Goal: Task Accomplishment & Management: Use online tool/utility

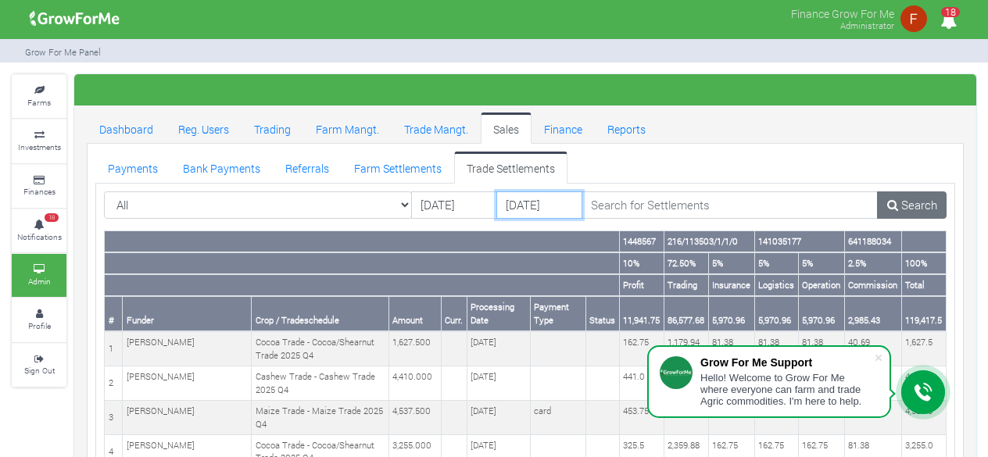
click at [537, 204] on input "19/09/2025" at bounding box center [539, 206] width 86 height 28
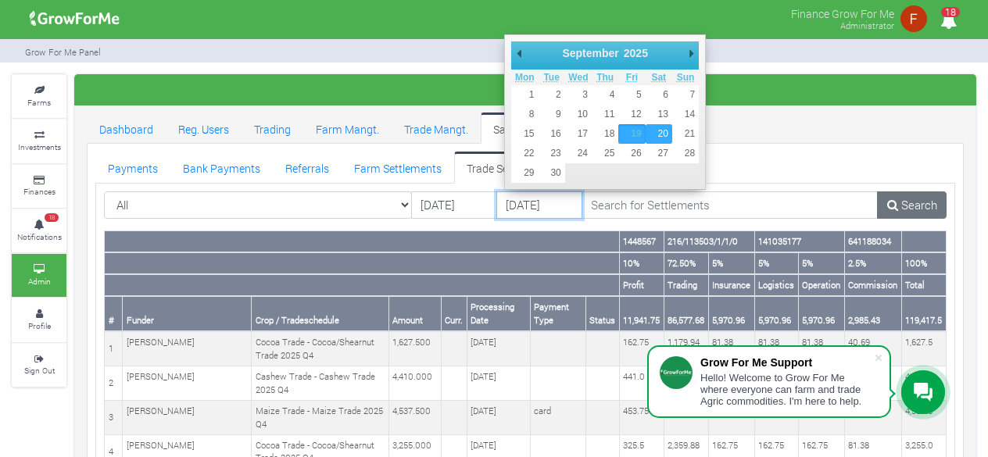
type input "[DATE]"
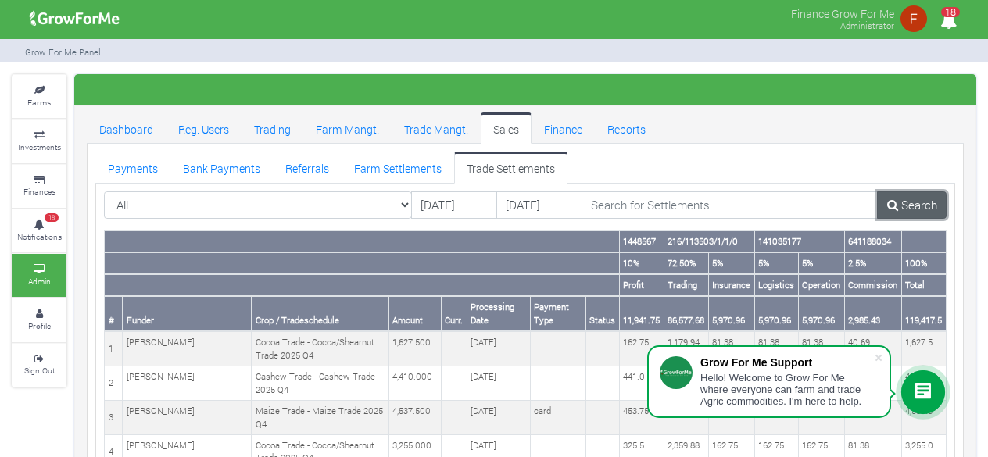
click at [925, 205] on link "Search" at bounding box center [912, 206] width 70 height 28
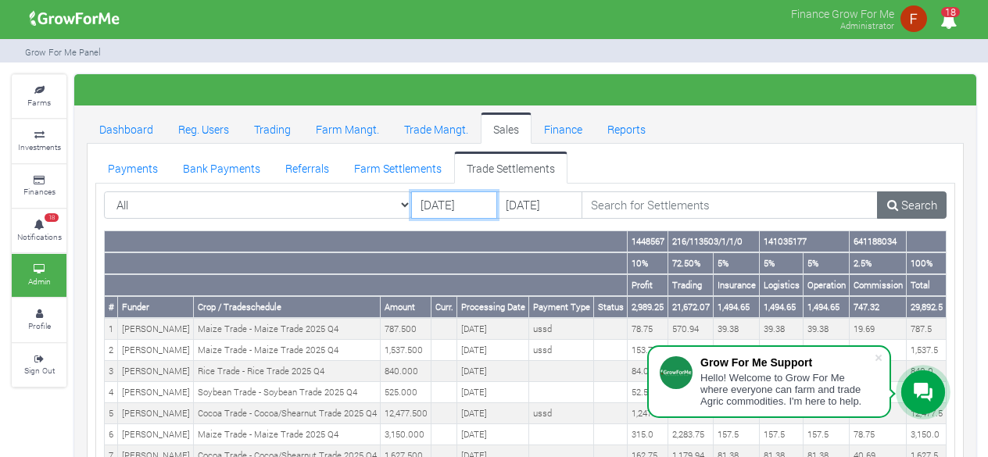
click at [456, 193] on input "[DATE]" at bounding box center [454, 206] width 86 height 28
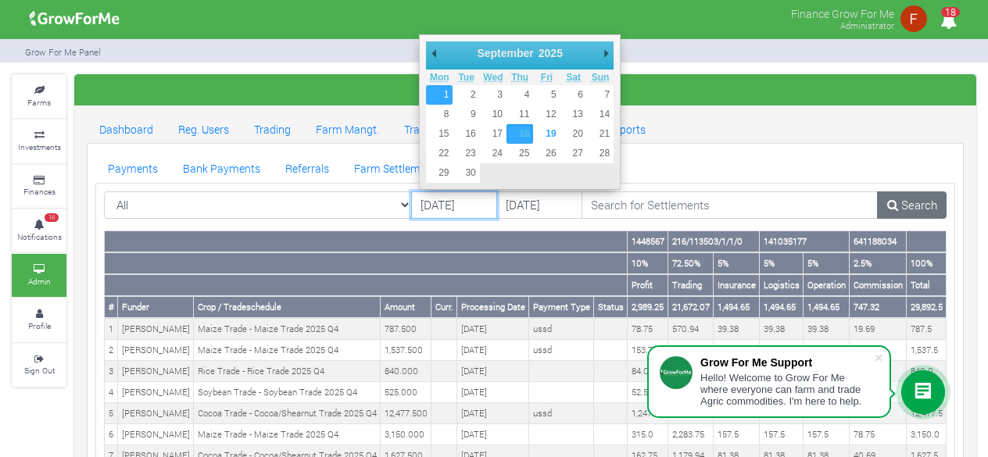
type input "[DATE]"
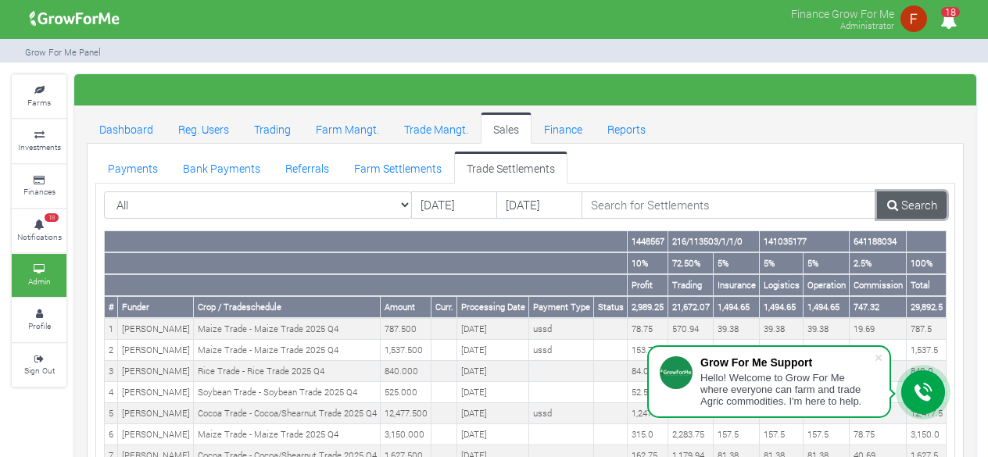
click at [922, 206] on link "Search" at bounding box center [912, 206] width 70 height 28
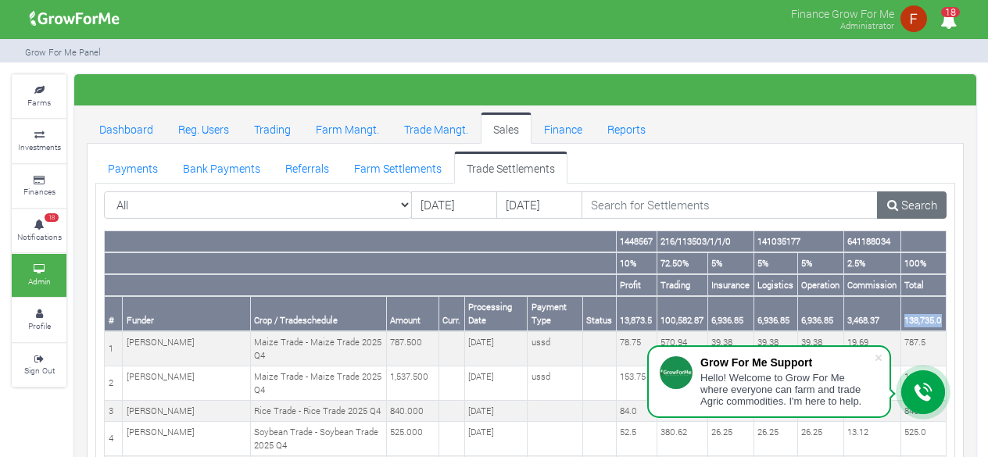
drag, startPoint x: 905, startPoint y: 317, endPoint x: 949, endPoint y: 323, distance: 44.1
click at [941, 323] on th "138,735.0" at bounding box center [923, 313] width 45 height 35
copy th "138,735.0"
